Goal: Obtain resource: Obtain resource

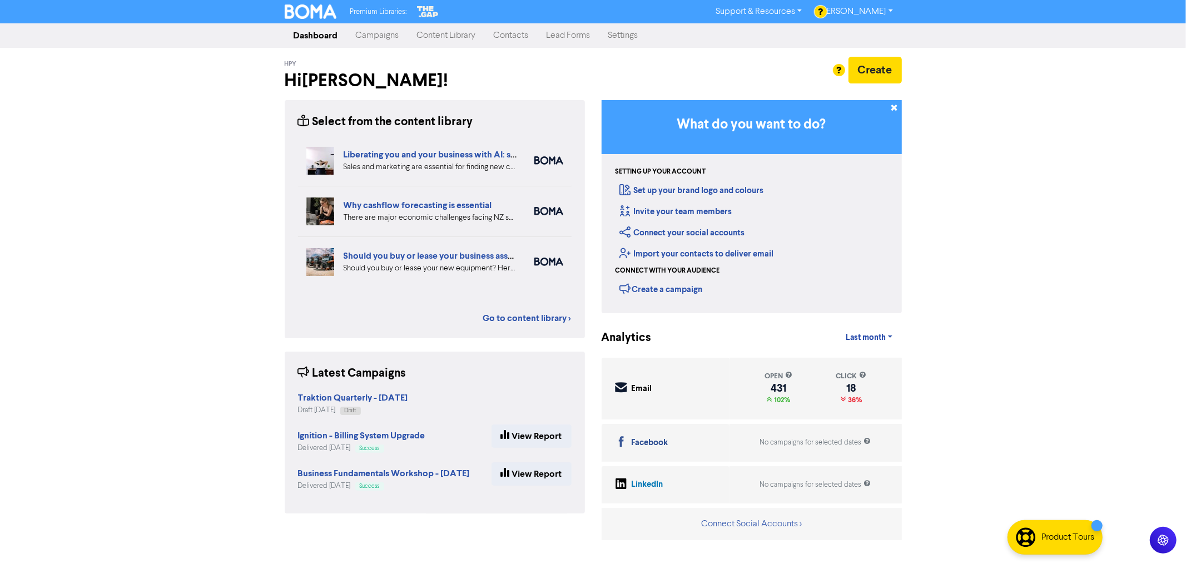
click at [427, 36] on link "Content Library" at bounding box center [446, 35] width 77 height 22
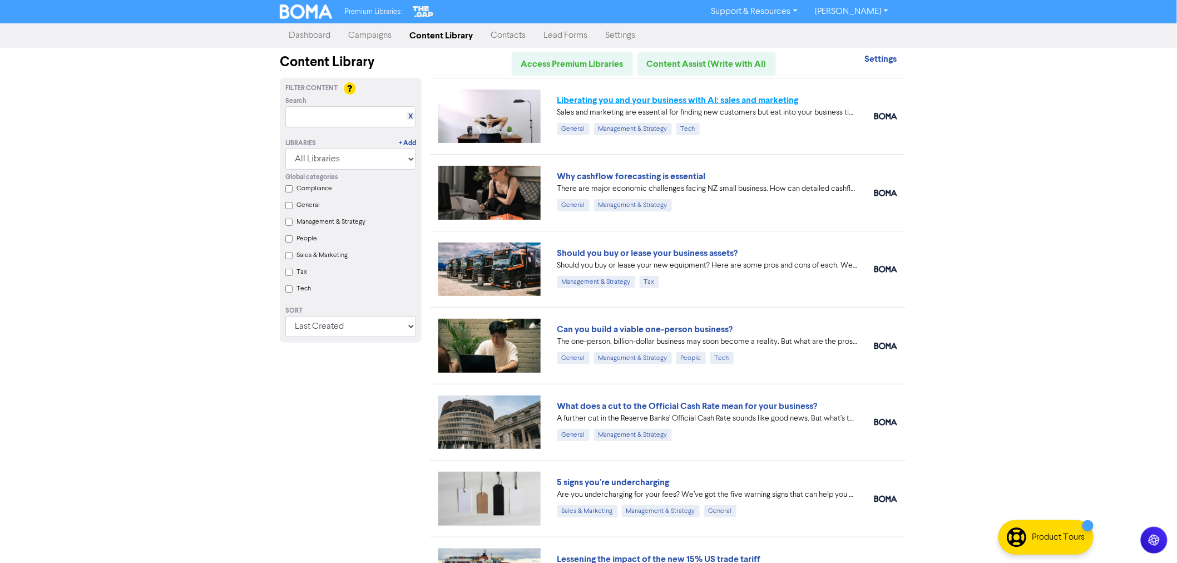
click at [651, 95] on link "Liberating you and your business with AI: sales and marketing" at bounding box center [677, 100] width 241 height 11
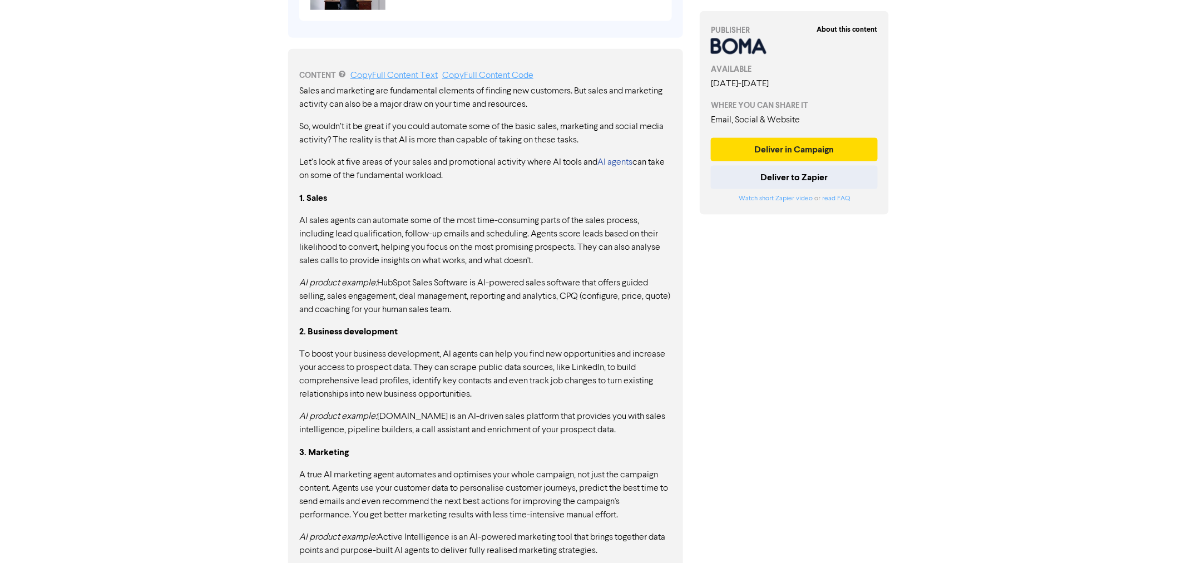
scroll to position [520, 0]
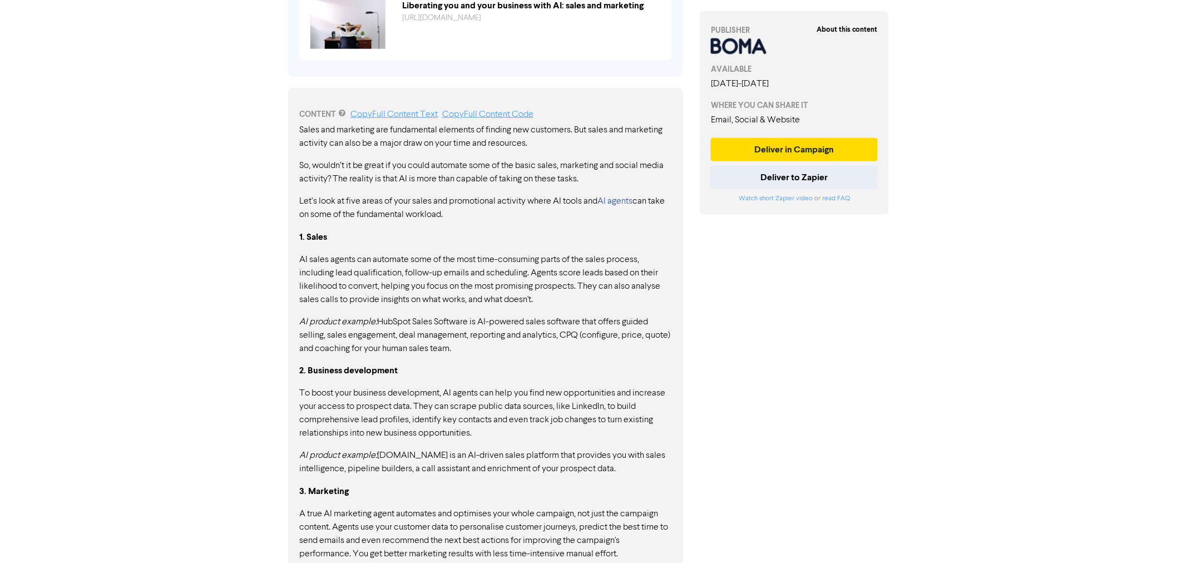
drag, startPoint x: 301, startPoint y: 130, endPoint x: 523, endPoint y: 270, distance: 262.5
click at [523, 270] on div "Sales and marketing are fundamental elements of finding new customers. But sale…" at bounding box center [485, 518] width 373 height 790
drag, startPoint x: 300, startPoint y: 126, endPoint x: 413, endPoint y: 198, distance: 133.3
click at [413, 198] on div "Sales and marketing are fundamental elements of finding new customers. But sale…" at bounding box center [485, 518] width 373 height 790
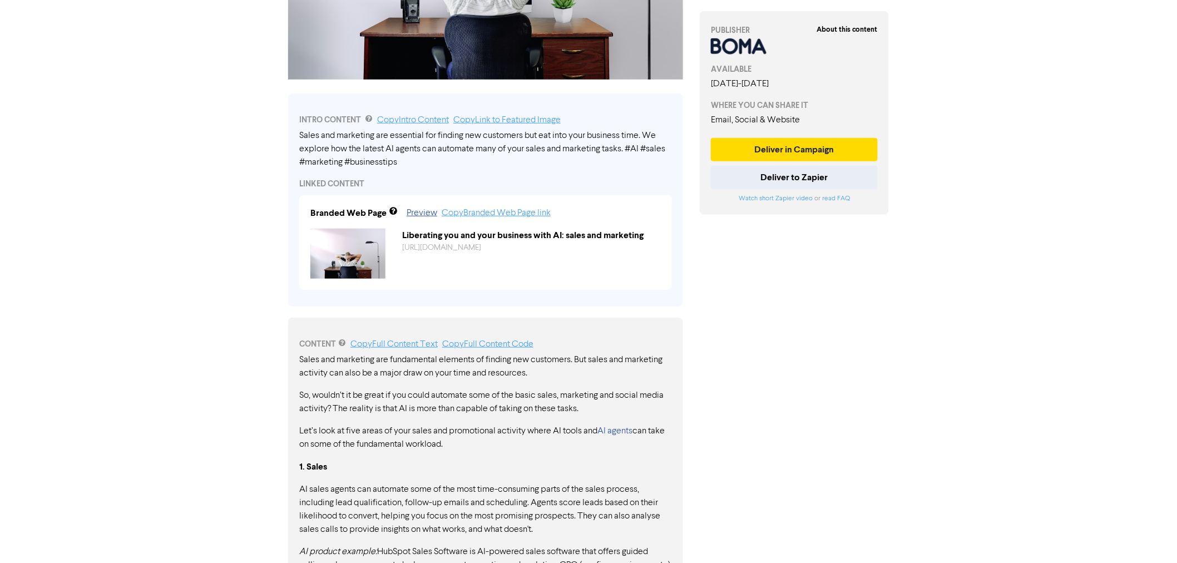
scroll to position [273, 0]
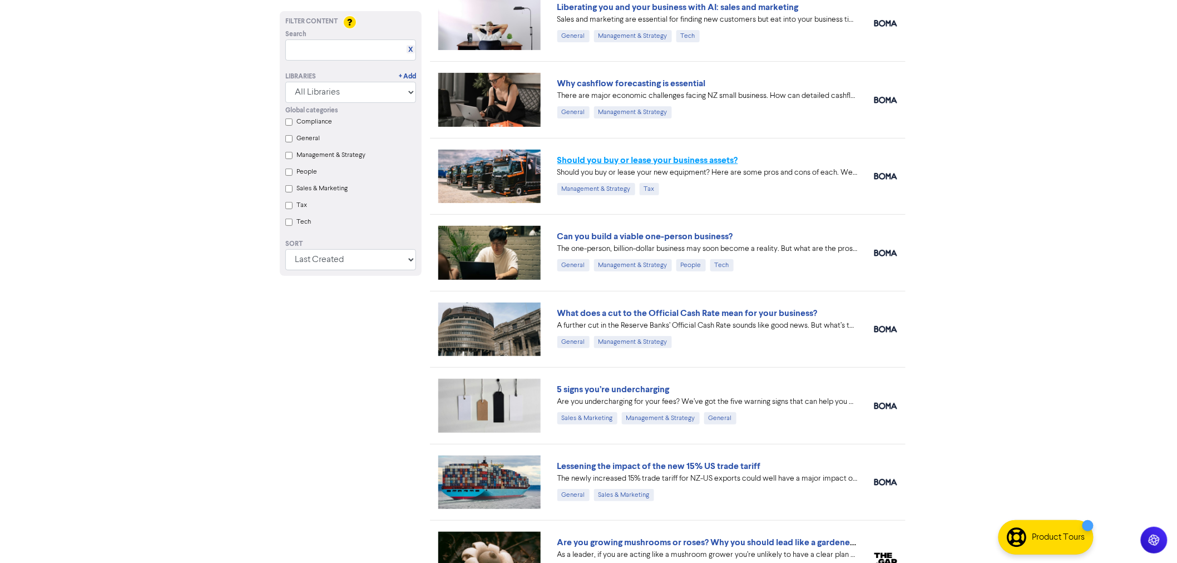
scroll to position [123, 0]
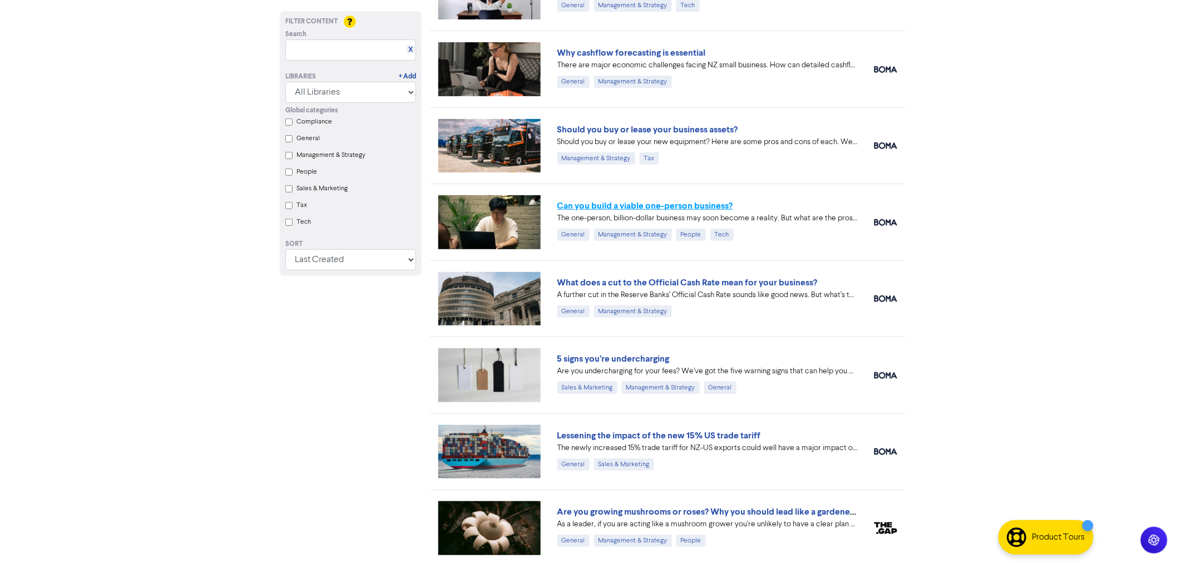
click at [615, 201] on link "Can you build a viable one-person business?" at bounding box center [645, 205] width 176 height 11
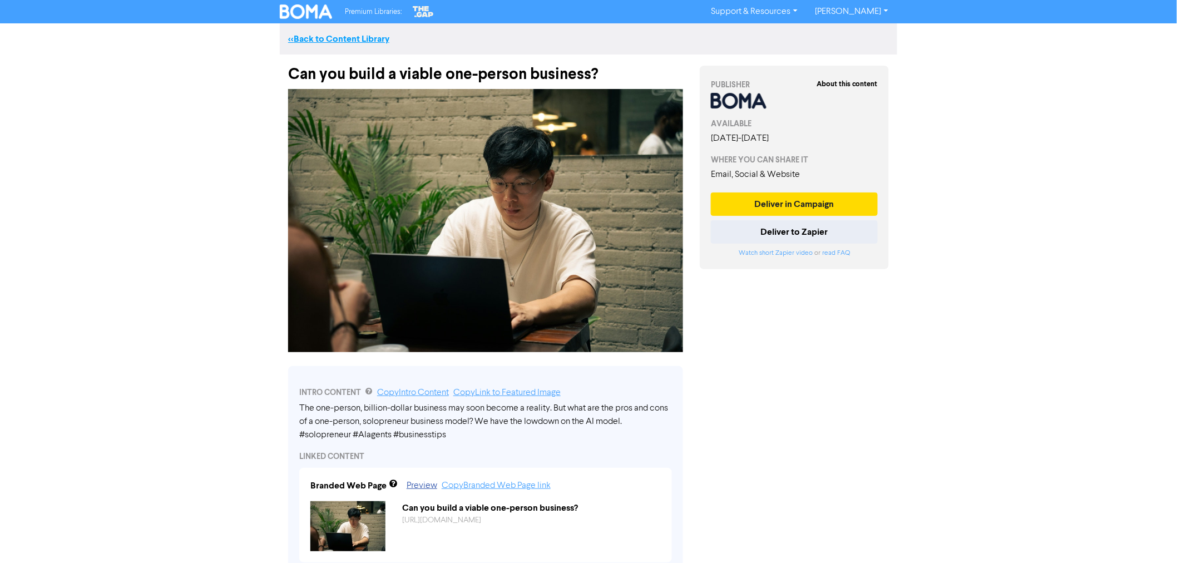
click at [320, 38] on link "<< Back to Content Library" at bounding box center [338, 38] width 101 height 11
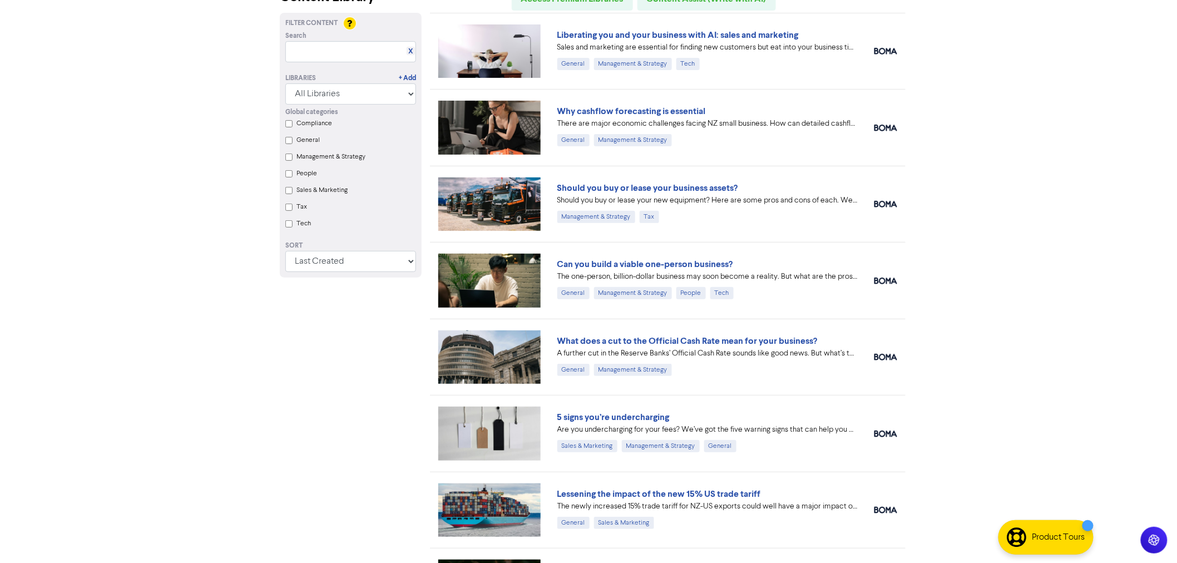
scroll to position [123, 0]
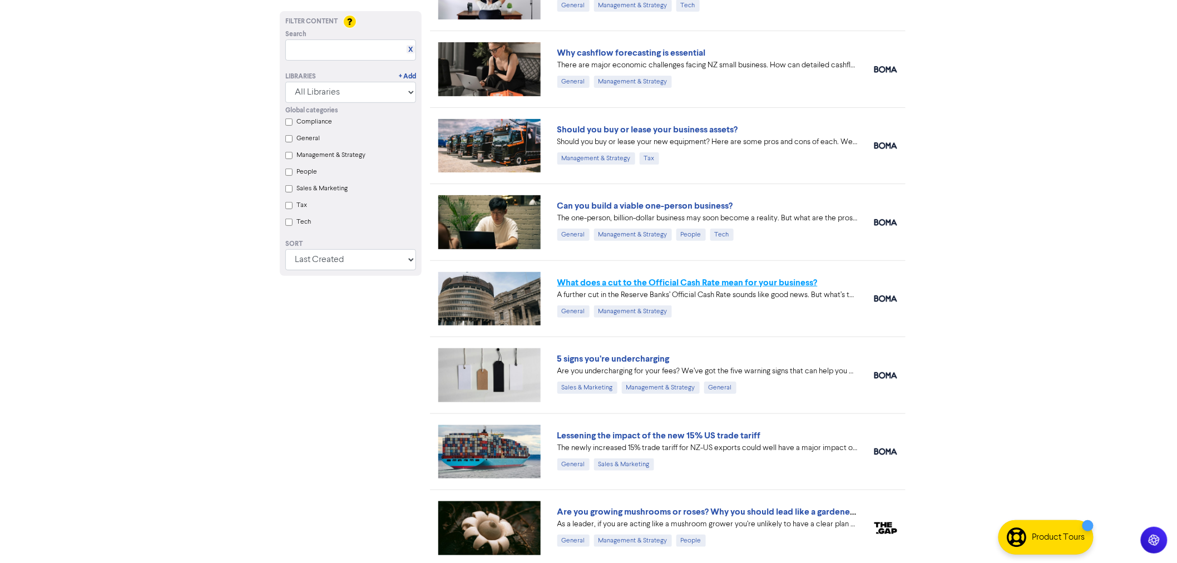
click at [665, 283] on link "What does a cut to the Official Cash Rate mean for your business?" at bounding box center [687, 282] width 260 height 11
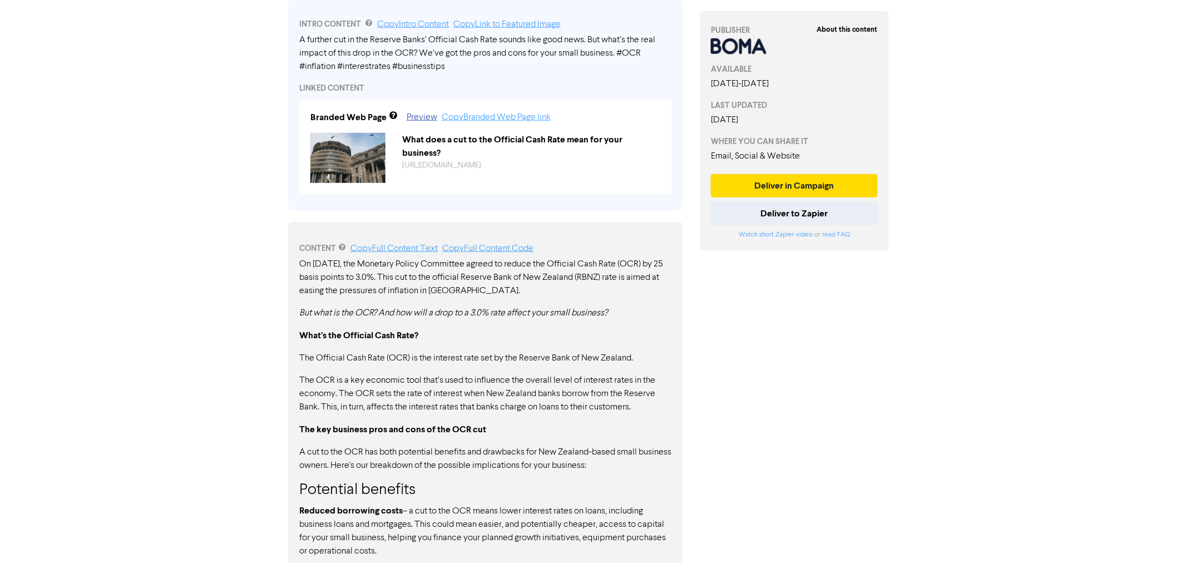
scroll to position [385, 0]
drag, startPoint x: 299, startPoint y: 264, endPoint x: 532, endPoint y: 398, distance: 268.6
drag, startPoint x: 299, startPoint y: 261, endPoint x: 392, endPoint y: 288, distance: 96.5
click at [392, 288] on p "On [DATE], the Monetary Policy Committee agreed to reduce the Official Cash Rat…" at bounding box center [485, 278] width 373 height 40
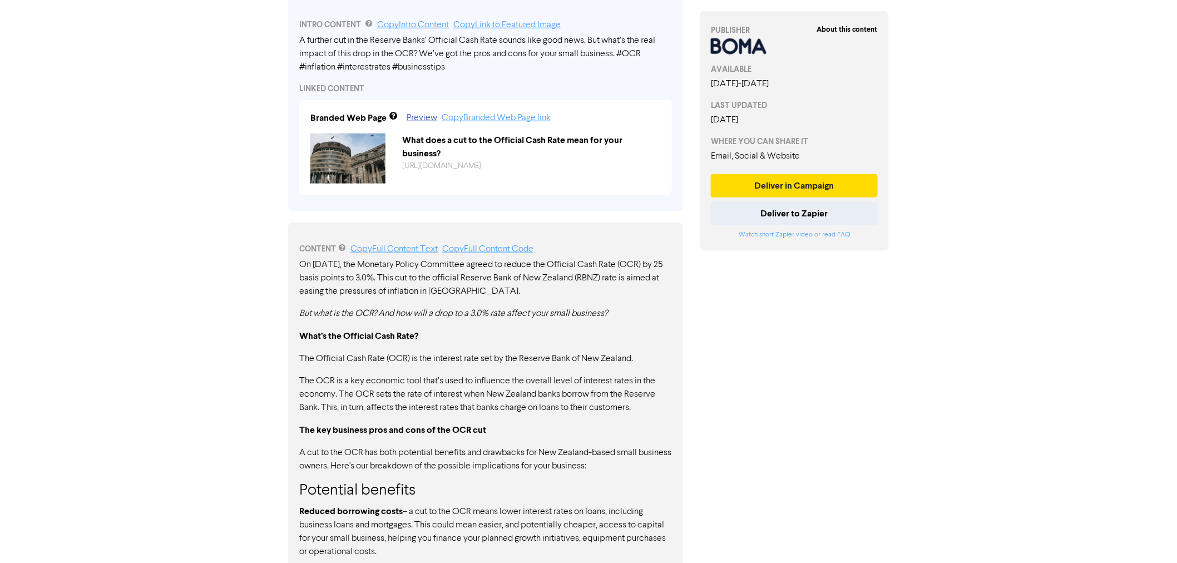
click at [369, 285] on p "On [DATE], the Monetary Policy Committee agreed to reduce the Official Cash Rat…" at bounding box center [485, 278] width 373 height 40
click at [487, 246] on link "Copy Full Content Code" at bounding box center [487, 249] width 91 height 9
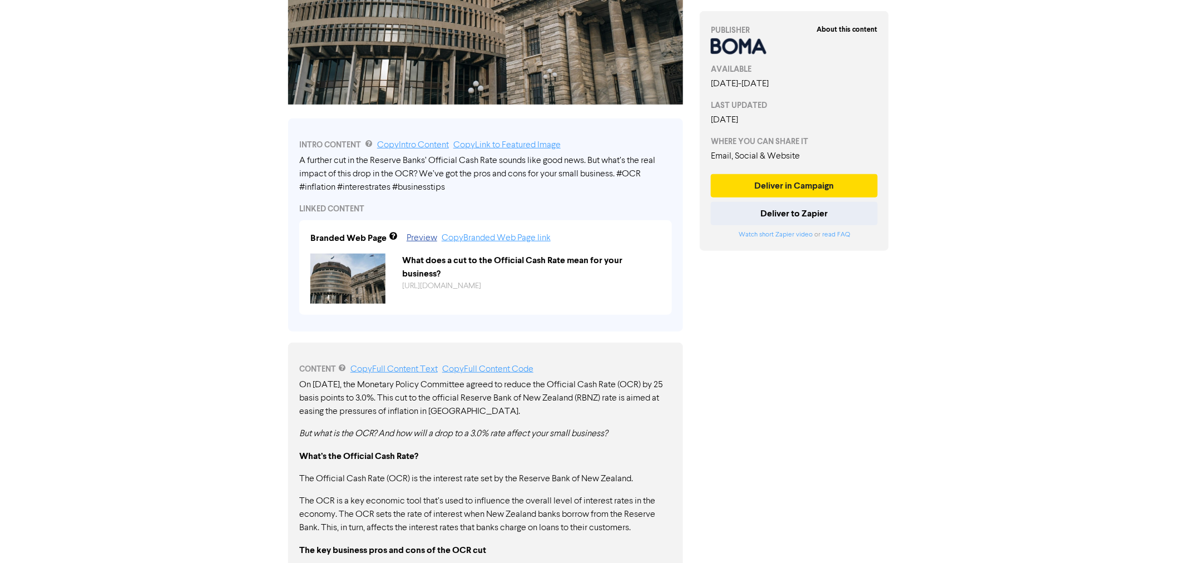
scroll to position [262, 0]
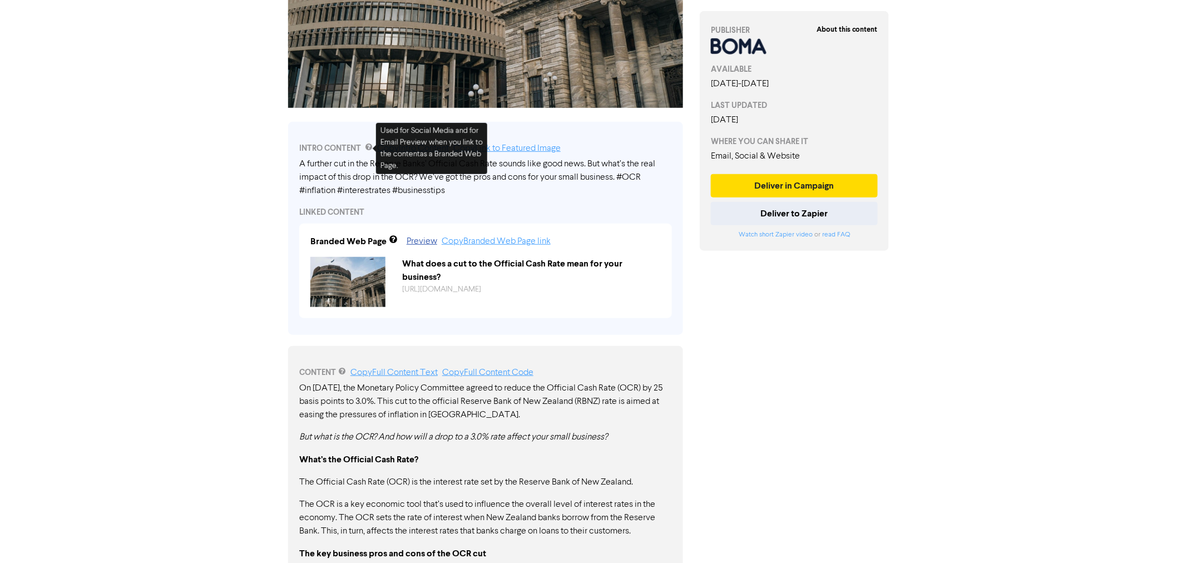
click at [596, 220] on div "INTRO CONTENT Copy Intro Content Copy Link to Featured Image A further cut in t…" at bounding box center [485, 228] width 395 height 213
drag, startPoint x: 301, startPoint y: 164, endPoint x: 488, endPoint y: 173, distance: 187.7
click at [488, 173] on div "A further cut in the Reserve Banks’ Official Cash Rate sounds like good news. B…" at bounding box center [485, 177] width 373 height 40
drag, startPoint x: 300, startPoint y: 162, endPoint x: 552, endPoint y: 171, distance: 251.6
click at [508, 171] on div "A further cut in the Reserve Banks’ Official Cash Rate sounds like good news. B…" at bounding box center [485, 177] width 373 height 40
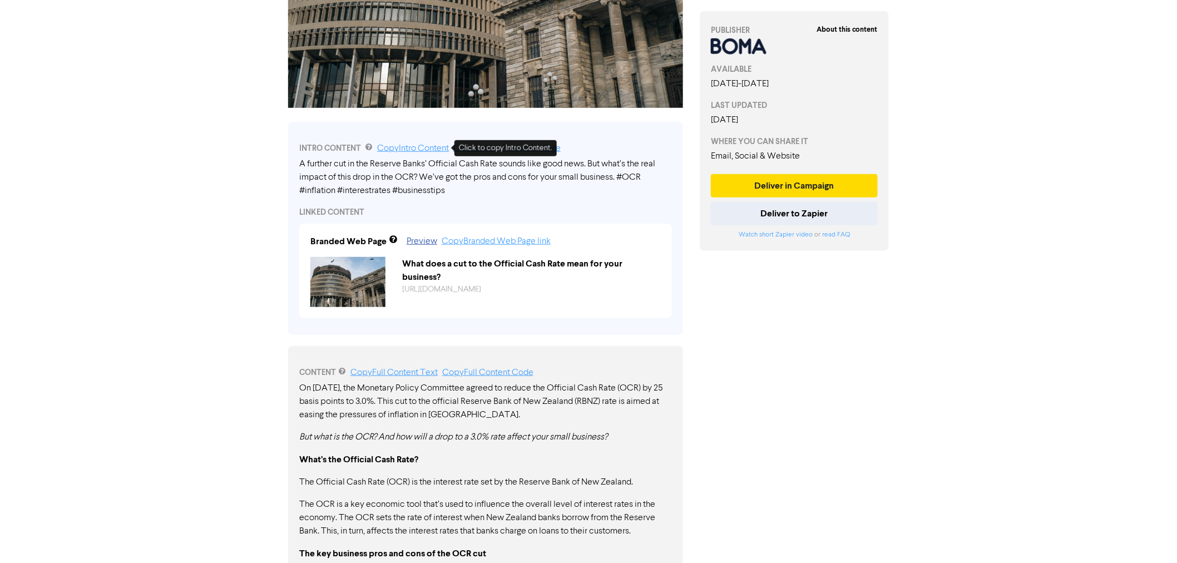
click at [413, 150] on link "Copy Intro Content" at bounding box center [413, 148] width 72 height 9
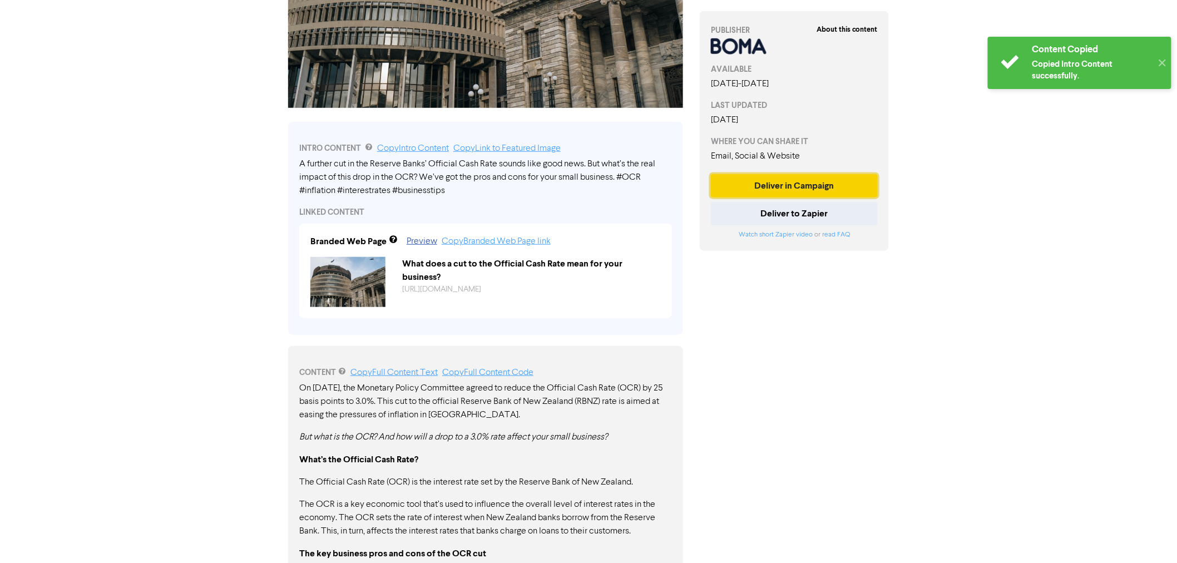
click at [827, 186] on button "Deliver in Campaign" at bounding box center [794, 185] width 167 height 23
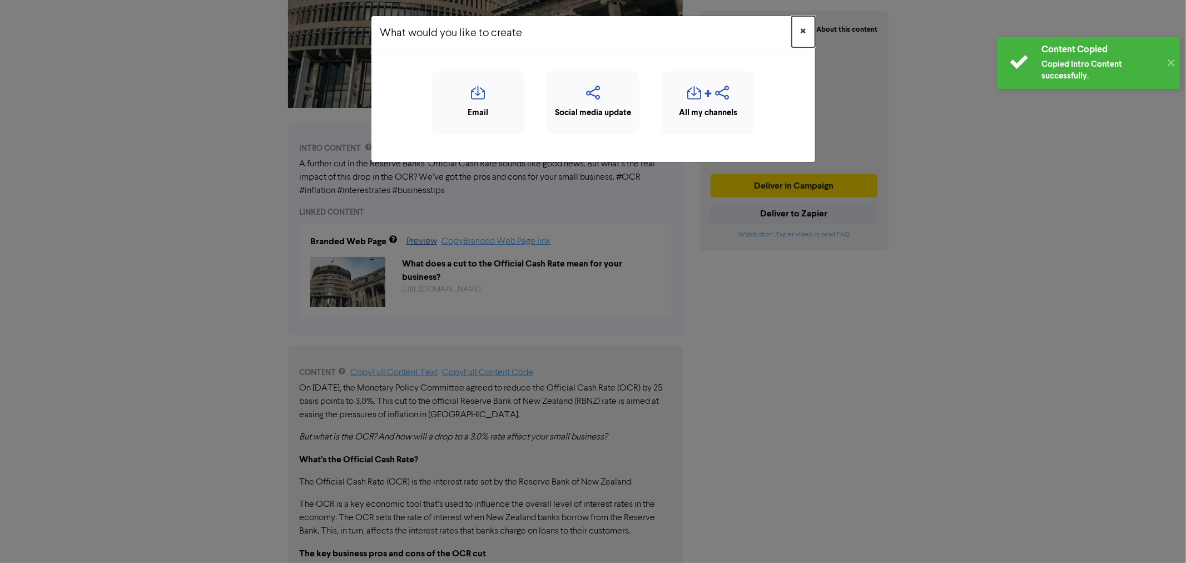
click at [801, 31] on span "×" at bounding box center [804, 31] width 6 height 17
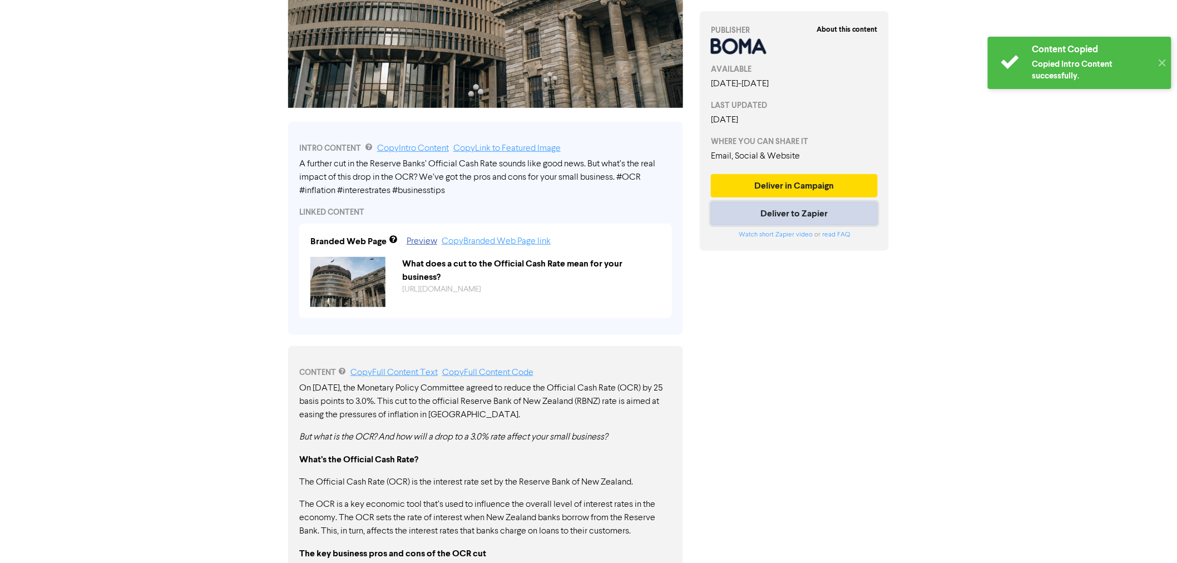
click at [807, 208] on button "Deliver to Zapier" at bounding box center [794, 213] width 167 height 23
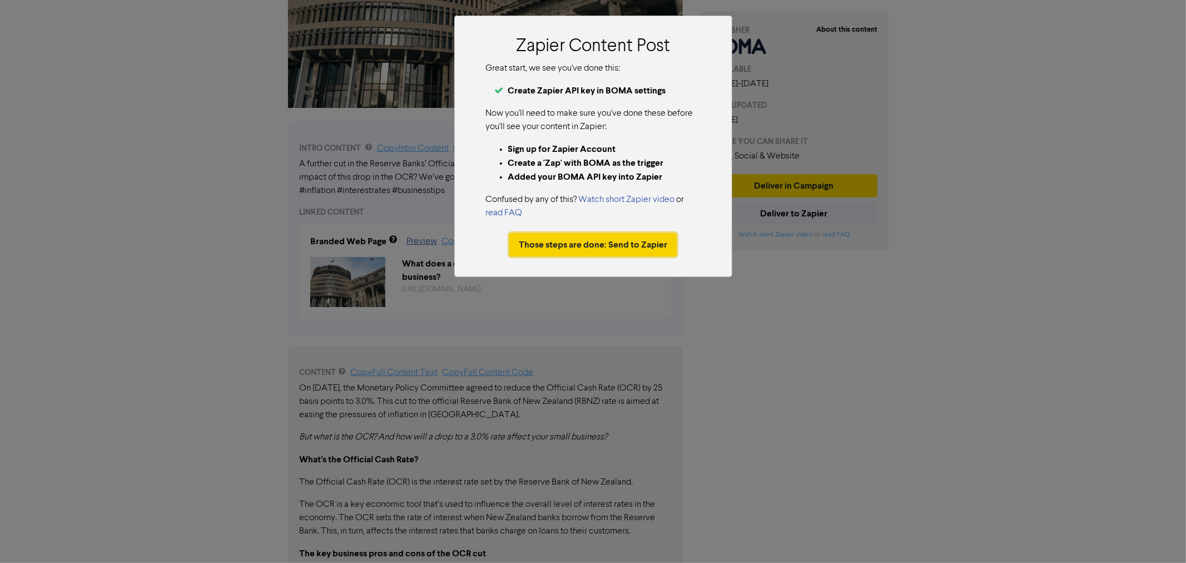
click at [621, 242] on button "Those steps are done: Send to Zapier" at bounding box center [592, 244] width 167 height 23
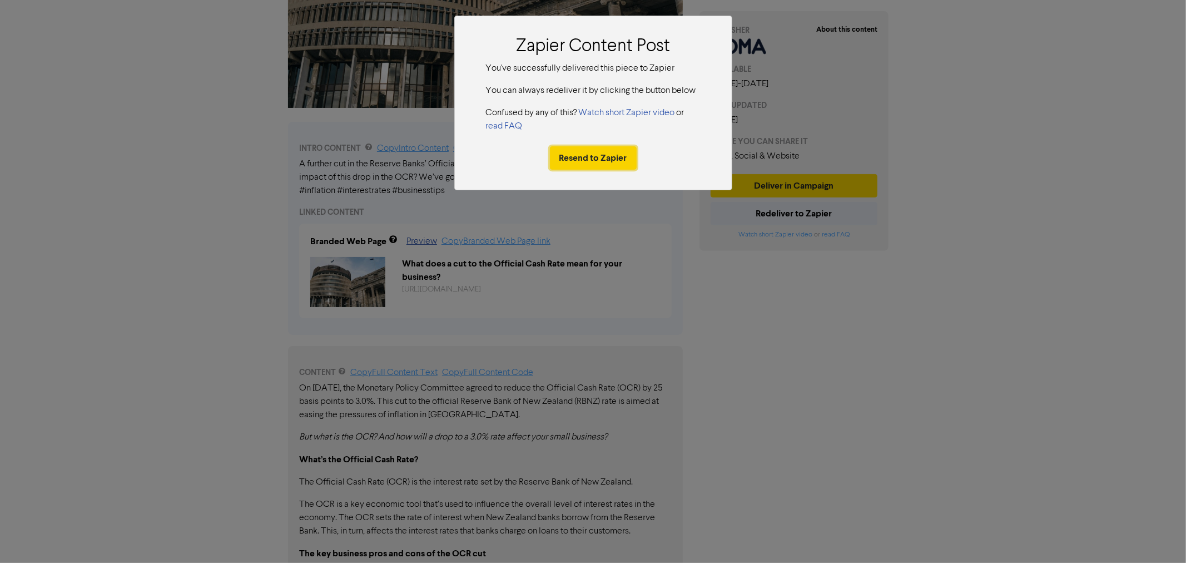
click at [591, 155] on button "Resend to Zapier" at bounding box center [593, 157] width 87 height 23
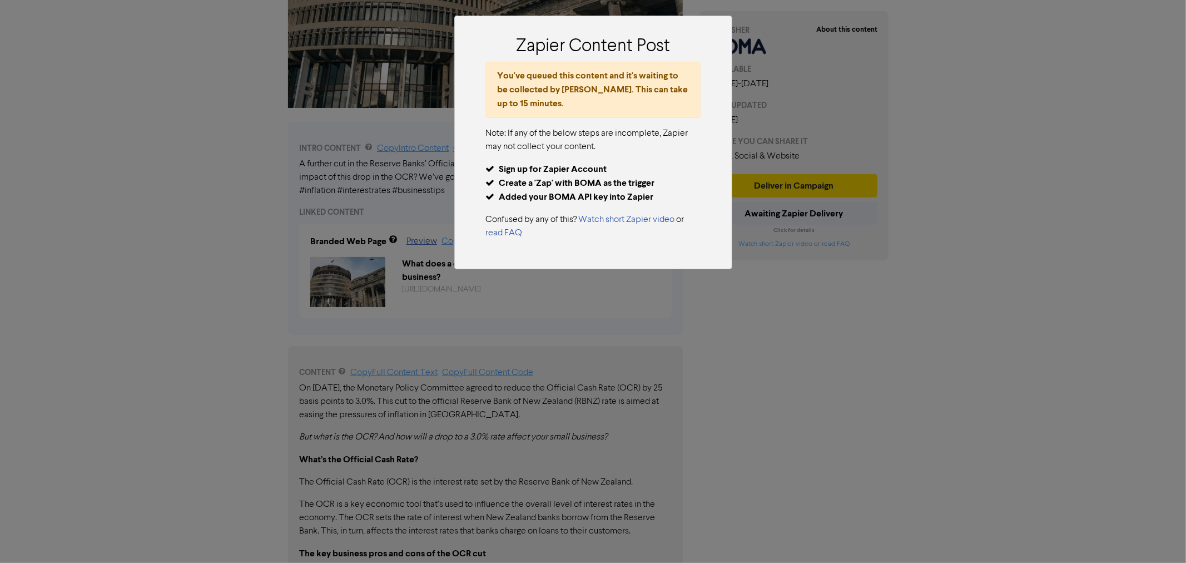
click at [821, 330] on div "Zapier Content Post You've queued this content and it's waiting to be collected…" at bounding box center [593, 281] width 1186 height 563
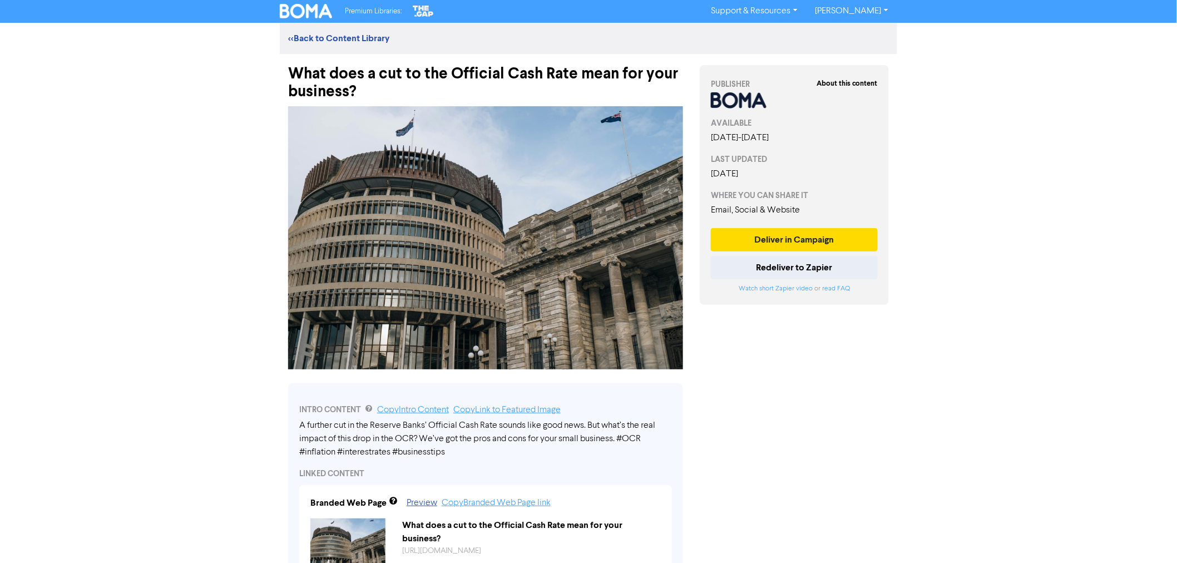
scroll to position [0, 0]
click at [335, 39] on link "<< Back to Content Library" at bounding box center [338, 38] width 101 height 11
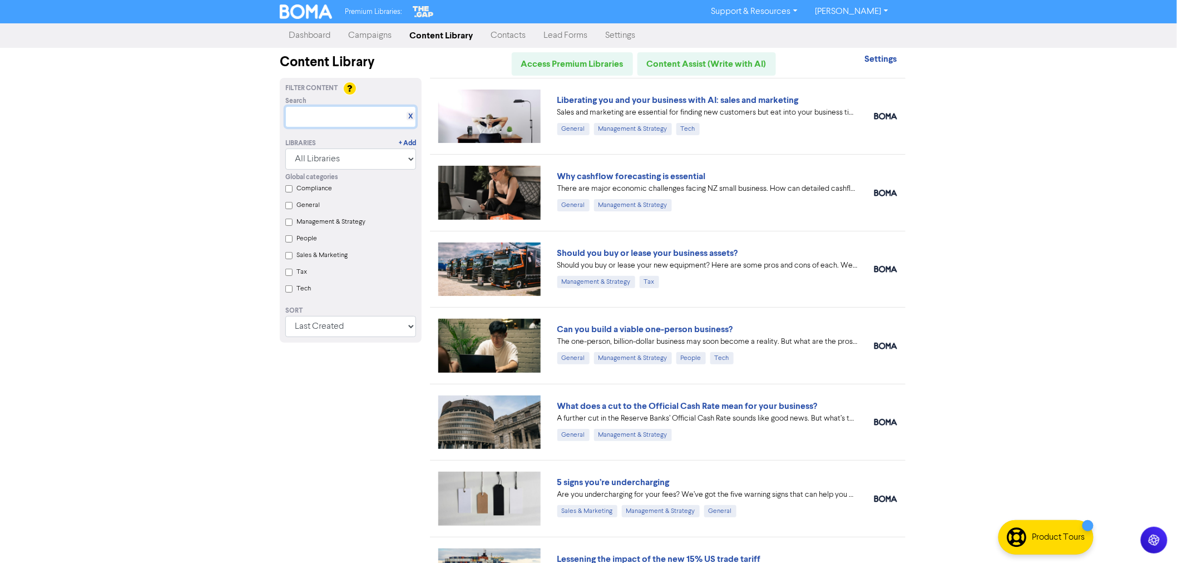
click at [334, 117] on input "text" at bounding box center [350, 116] width 131 height 21
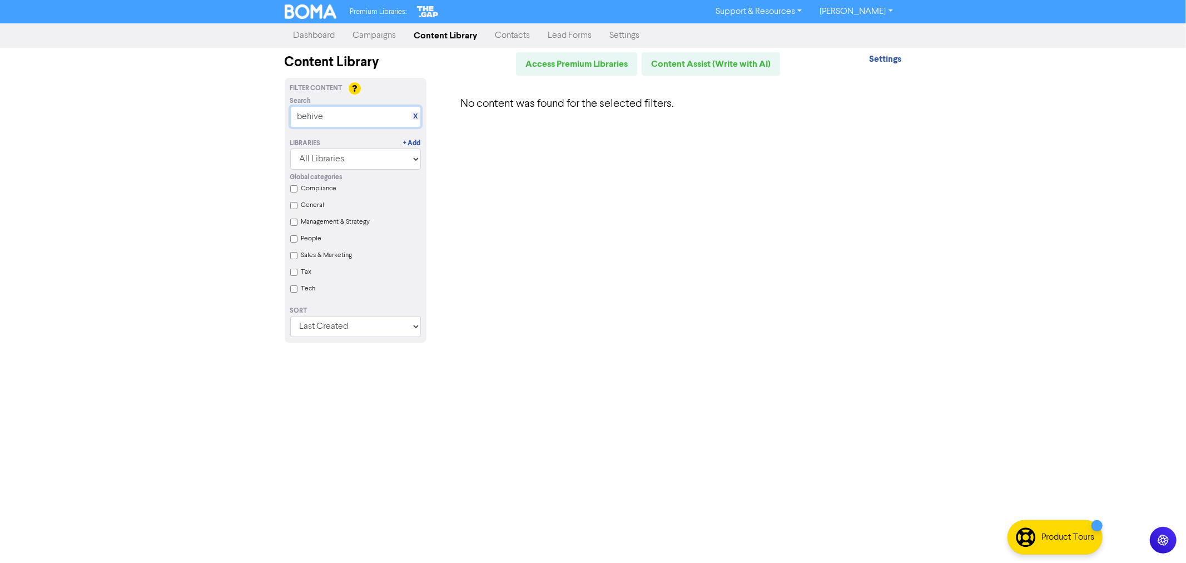
click at [306, 112] on input "behive" at bounding box center [355, 116] width 131 height 21
type input "beehive"
